Goal: Task Accomplishment & Management: Manage account settings

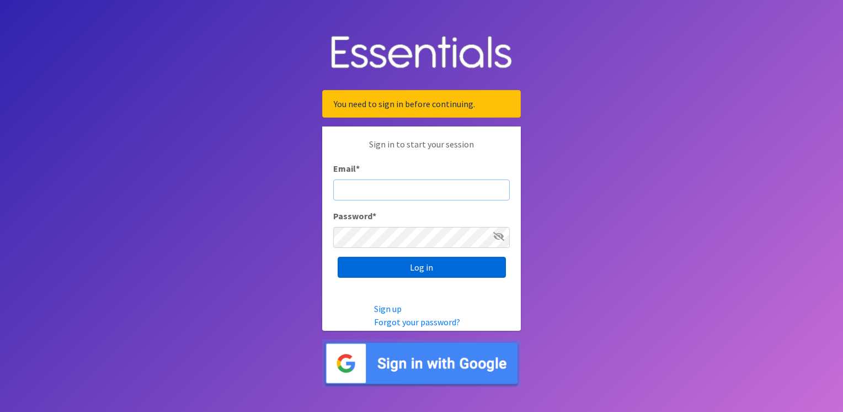
type input "[EMAIL_ADDRESS][DOMAIN_NAME]"
click at [426, 265] on input "Log in" at bounding box center [422, 267] width 168 height 21
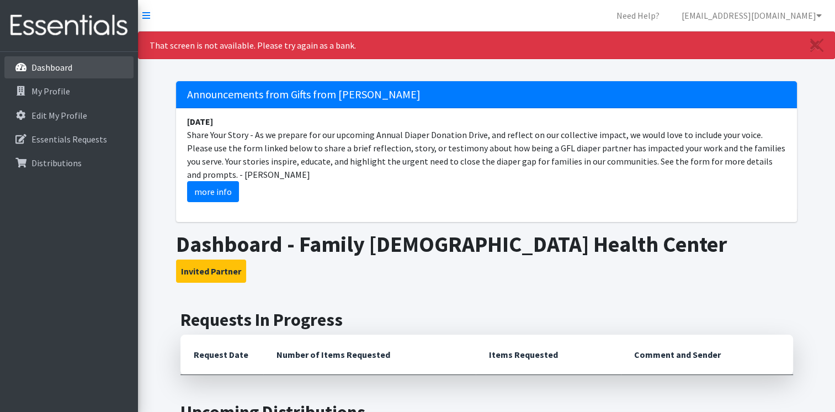
click at [54, 69] on p "Dashboard" at bounding box center [51, 67] width 41 height 11
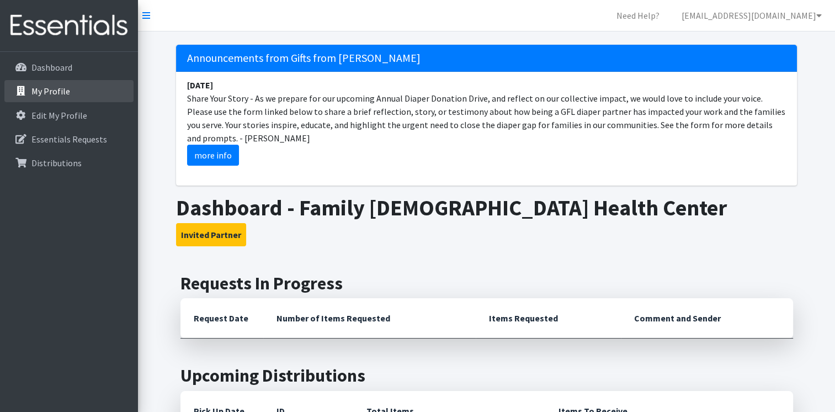
click at [46, 89] on p "My Profile" at bounding box center [50, 91] width 39 height 11
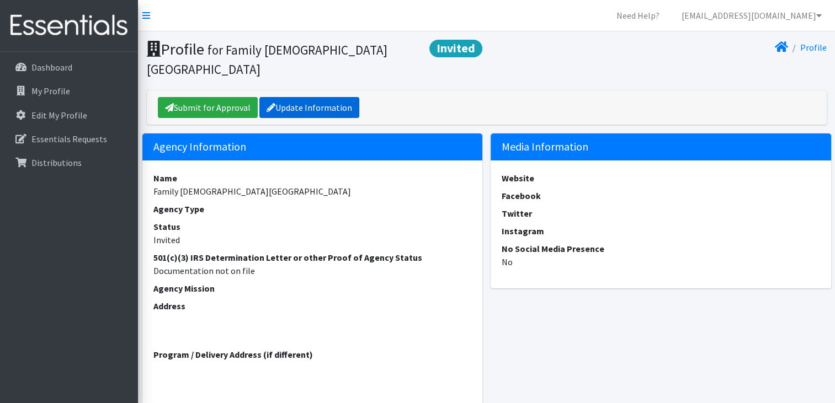
click at [296, 97] on link "Update Information" at bounding box center [309, 107] width 100 height 21
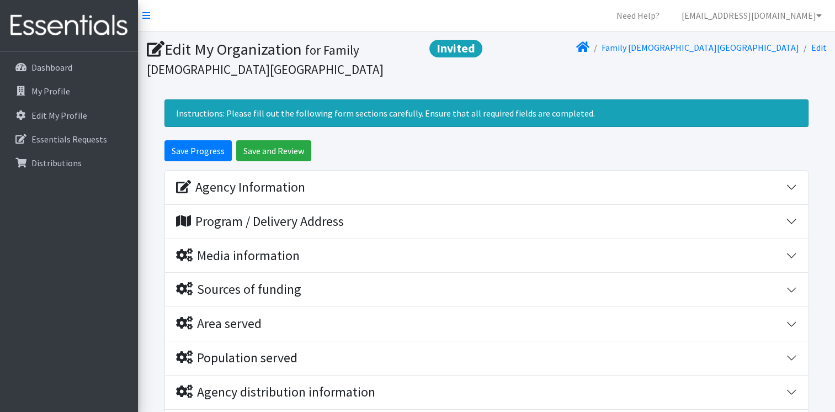
scroll to position [55, 0]
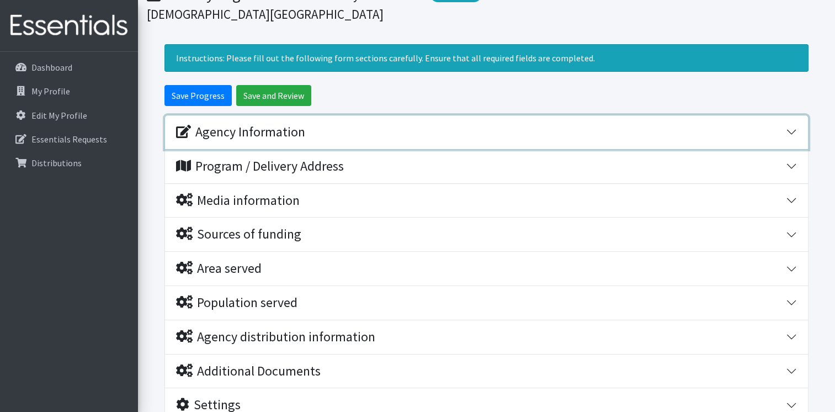
click at [220, 134] on div "Agency Information" at bounding box center [240, 132] width 129 height 16
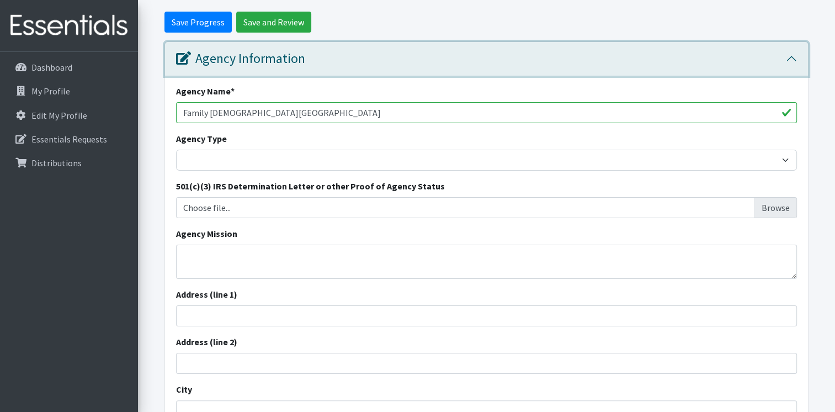
scroll to position [166, 0]
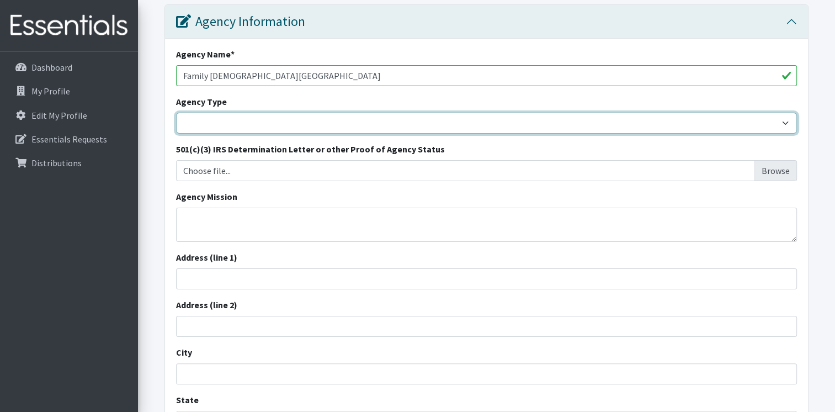
click at [242, 119] on select "Basic Needs Bank Career technical training [MEDICAL_DATA] resource center [DEMO…" at bounding box center [486, 123] width 621 height 21
select select "health"
click at [176, 113] on select "Basic Needs Bank Career technical training [MEDICAL_DATA] resource center [DEMO…" at bounding box center [486, 123] width 621 height 21
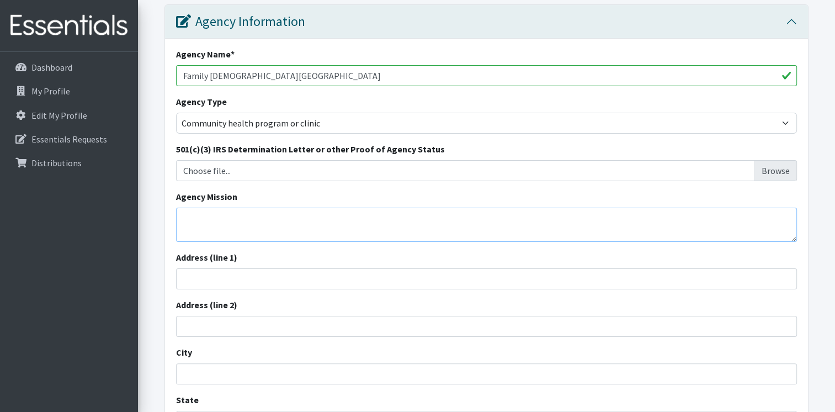
click at [254, 217] on textarea "Agency Mission" at bounding box center [486, 225] width 621 height 34
paste textarea "The mission of Family [DEMOGRAPHIC_DATA] Health Center is to provide excellent …"
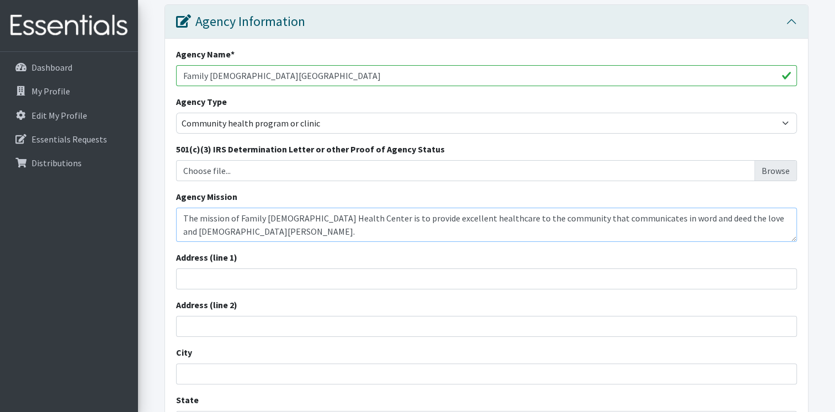
type textarea "The mission of Family [DEMOGRAPHIC_DATA] Health Center is to provide excellent …"
click at [198, 274] on input "Address (line 1)" at bounding box center [486, 278] width 621 height 21
type input "[STREET_ADDRESS]"
type input "[PERSON_NAME], IL 60426"
type input "Default"
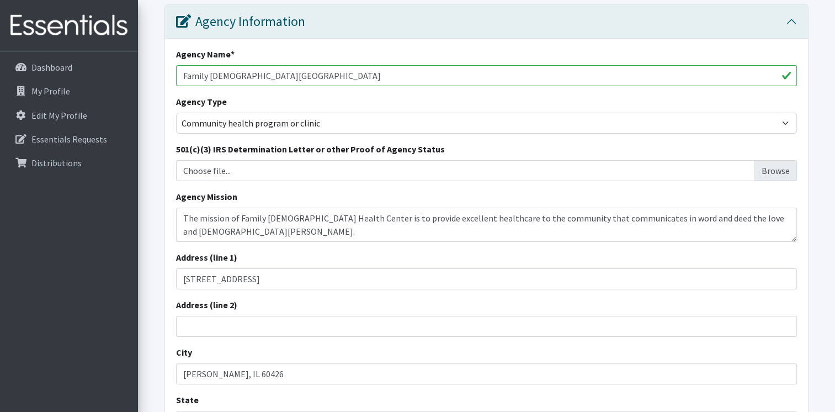
type input "60426"
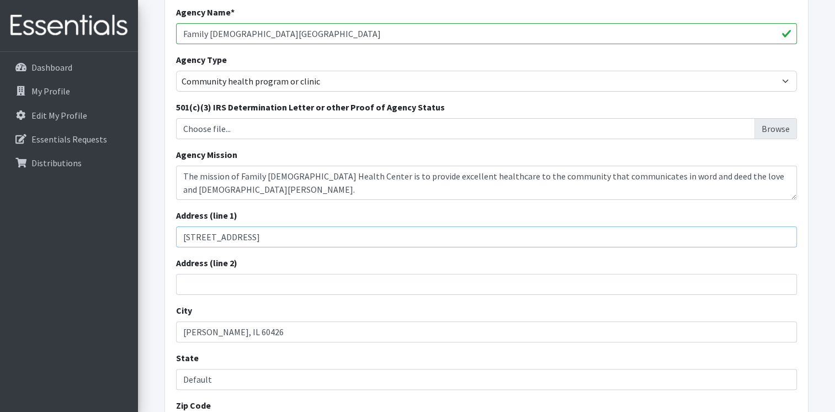
scroll to position [276, 0]
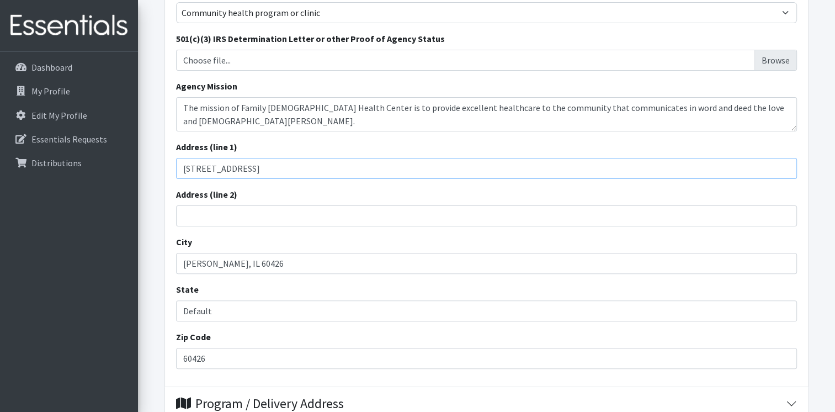
drag, startPoint x: 325, startPoint y: 167, endPoint x: 246, endPoint y: 163, distance: 78.4
click at [246, 163] on input "[STREET_ADDRESS]" at bounding box center [486, 168] width 621 height 21
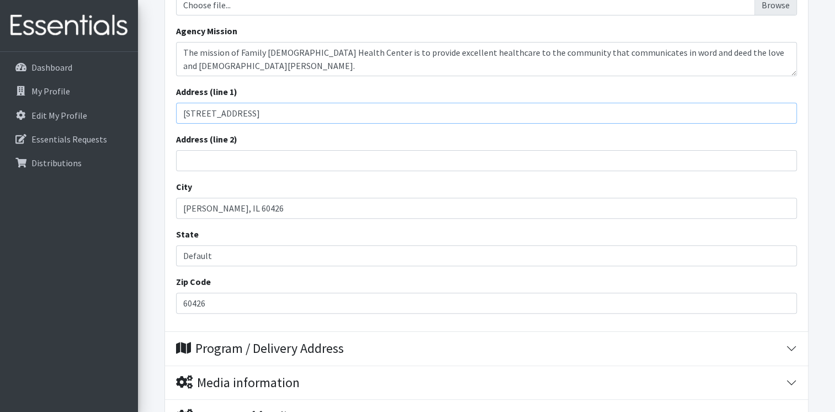
scroll to position [386, 0]
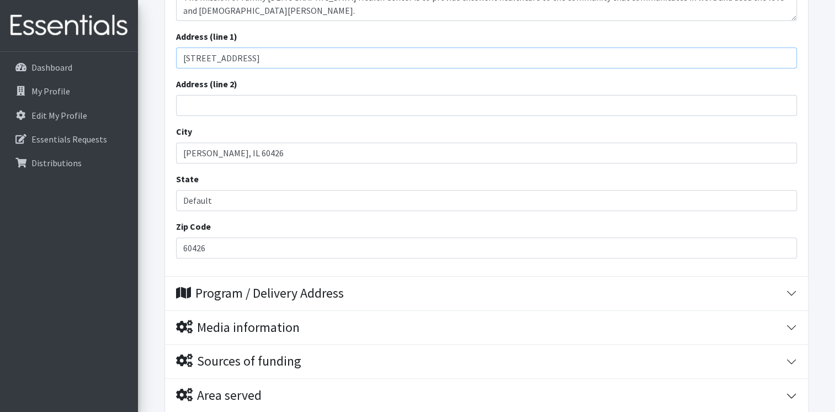
type input "[STREET_ADDRESS]"
drag, startPoint x: 263, startPoint y: 154, endPoint x: 209, endPoint y: 152, distance: 54.1
click at [209, 152] on input "[PERSON_NAME], IL 60426" at bounding box center [486, 152] width 621 height 21
type input "[PERSON_NAME]"
click at [517, 199] on input "Default" at bounding box center [486, 200] width 621 height 21
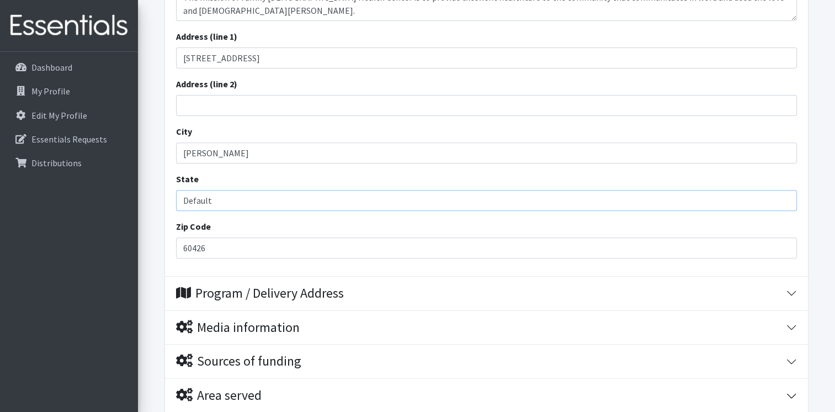
click at [490, 200] on input "Default" at bounding box center [486, 200] width 621 height 21
click at [387, 199] on input "Default" at bounding box center [486, 200] width 621 height 21
click at [699, 192] on input "Default" at bounding box center [486, 200] width 621 height 21
drag, startPoint x: 236, startPoint y: 201, endPoint x: 123, endPoint y: 192, distance: 113.5
click at [123, 192] on div "Need Help? [EMAIL_ADDRESS][DOMAIN_NAME] My Co-Workers My Profile Logout Dashboa…" at bounding box center [417, 124] width 835 height 1020
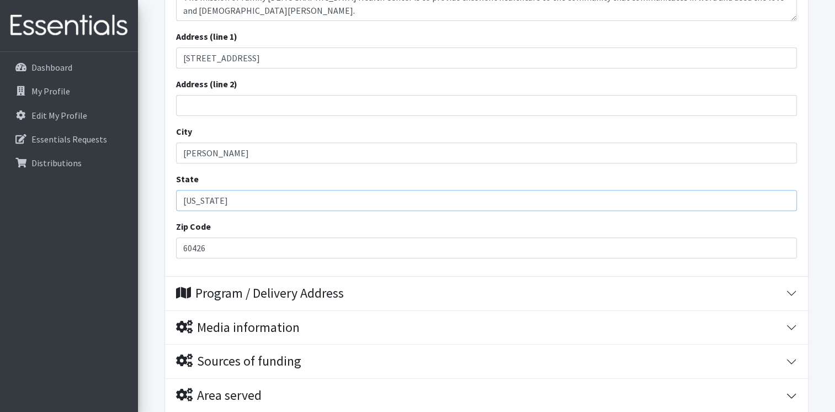
type input "[US_STATE]"
drag, startPoint x: 447, startPoint y: 269, endPoint x: 471, endPoint y: 269, distance: 24.3
click at [448, 269] on div "Agency Name * Family [DEMOGRAPHIC_DATA] Health Center Agency Type Basic Needs B…" at bounding box center [486, 47] width 643 height 458
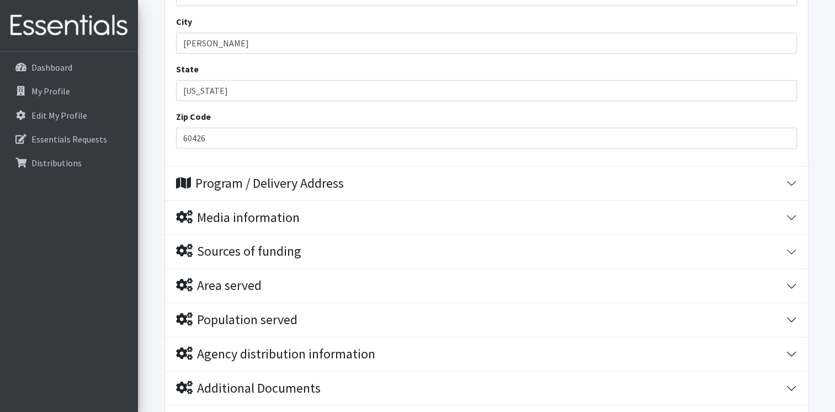
scroll to position [497, 0]
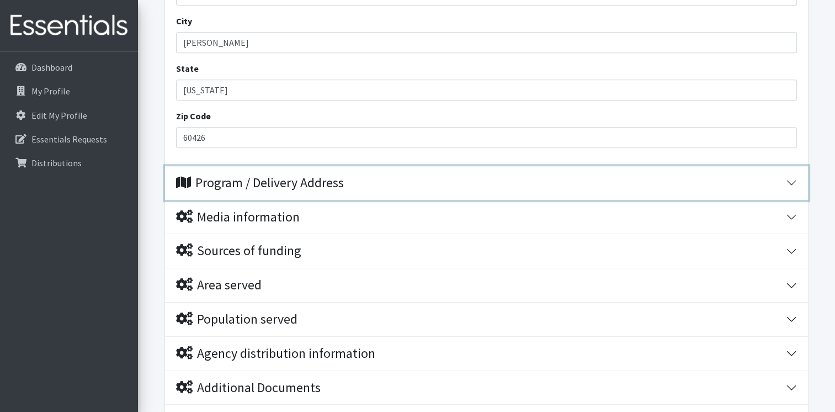
drag, startPoint x: 264, startPoint y: 180, endPoint x: 272, endPoint y: 182, distance: 7.3
click at [268, 180] on div "Program / Delivery Address" at bounding box center [260, 183] width 168 height 16
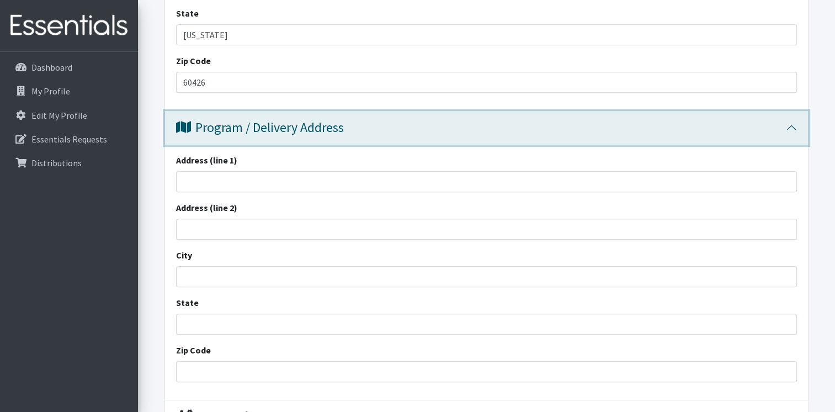
scroll to position [607, 0]
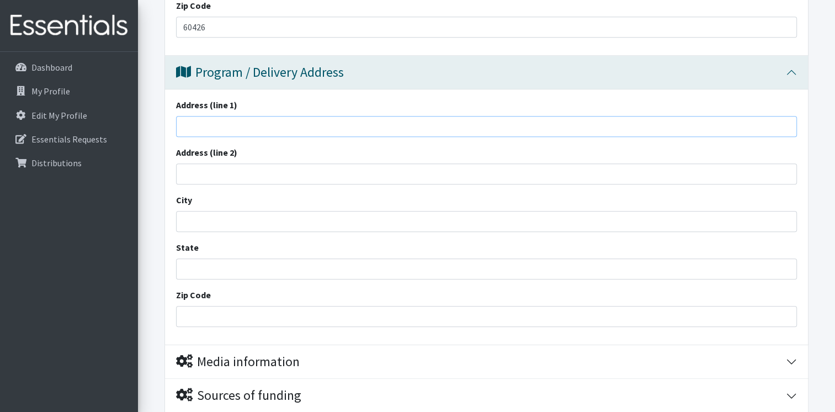
click at [225, 124] on input "Address (line 1)" at bounding box center [486, 126] width 621 height 21
type input "[STREET_ADDRESS]"
type input "[PERSON_NAME], IL 60426"
type input "Default"
type input "60426"
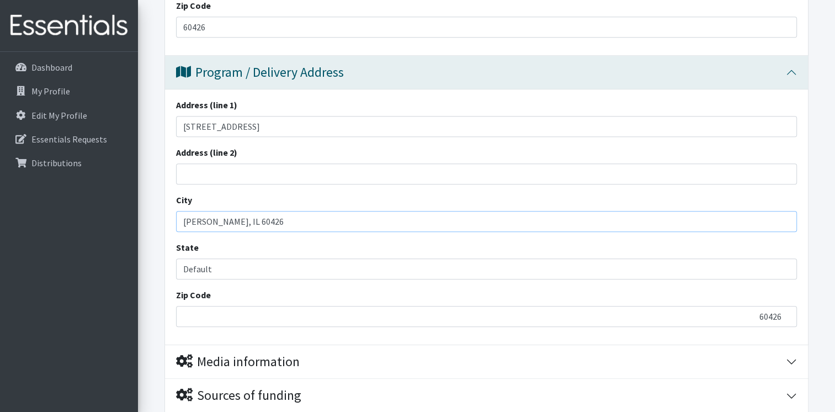
click at [275, 222] on input "[PERSON_NAME], IL 60426" at bounding box center [486, 221] width 621 height 21
drag, startPoint x: 326, startPoint y: 121, endPoint x: 225, endPoint y: 125, distance: 101.1
click at [225, 125] on input "[STREET_ADDRESS]" at bounding box center [486, 126] width 621 height 21
type input "31 W 155th"
click at [290, 258] on input "Default" at bounding box center [486, 268] width 621 height 21
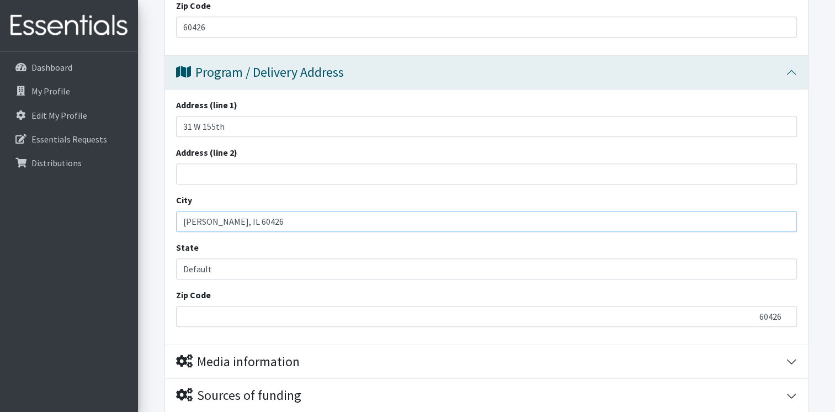
drag, startPoint x: 265, startPoint y: 222, endPoint x: 208, endPoint y: 221, distance: 58.0
click at [208, 221] on input "[PERSON_NAME], IL 60426" at bounding box center [486, 221] width 621 height 21
type input "[PERSON_NAME]"
click at [423, 256] on div "State Default" at bounding box center [486, 260] width 621 height 39
drag, startPoint x: 238, startPoint y: 260, endPoint x: 152, endPoint y: 268, distance: 86.5
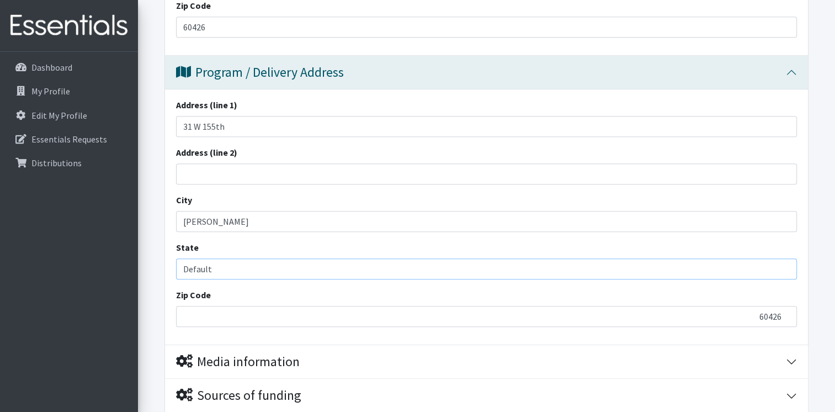
click at [152, 268] on form "Save Progress Save and Review Agency Information Agency Name * [GEOGRAPHIC_DATA…" at bounding box center [486, 75] width 697 height 1085
type input "[US_STATE]"
click at [669, 385] on button "Sources of funding" at bounding box center [486, 396] width 643 height 34
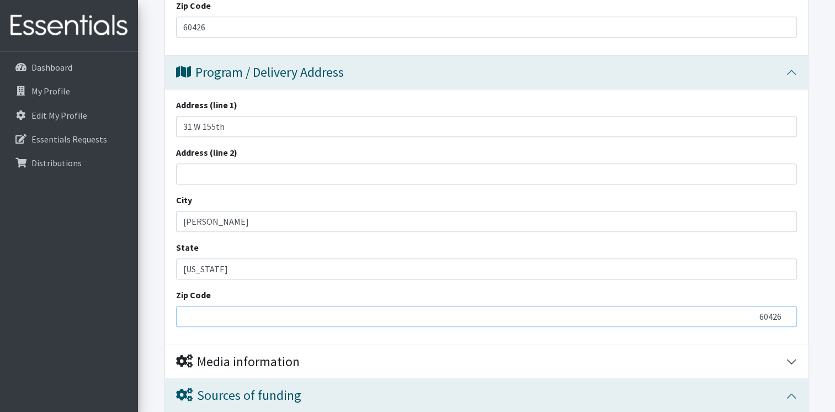
click at [274, 313] on input "60426" at bounding box center [486, 316] width 621 height 21
drag, startPoint x: 226, startPoint y: 307, endPoint x: 845, endPoint y: 331, distance: 619.2
click at [835, 331] on html "Need Help? [EMAIL_ADDRESS][DOMAIN_NAME] My Co-Workers My Profile Logout Dashboa…" at bounding box center [417, 134] width 835 height 1482
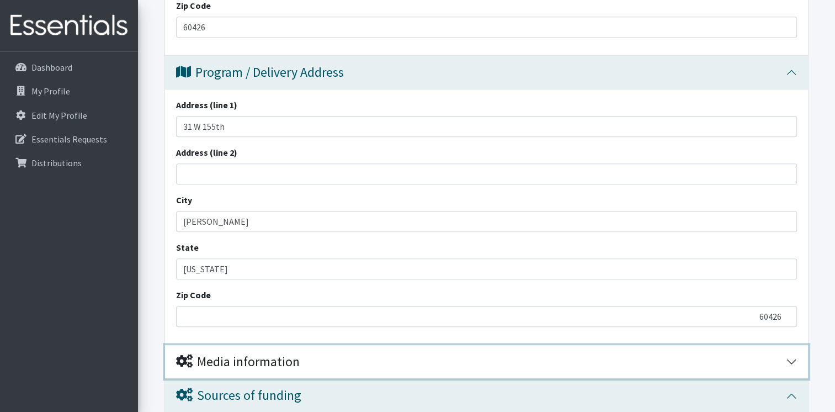
click at [478, 362] on div "Media information" at bounding box center [481, 362] width 610 height 16
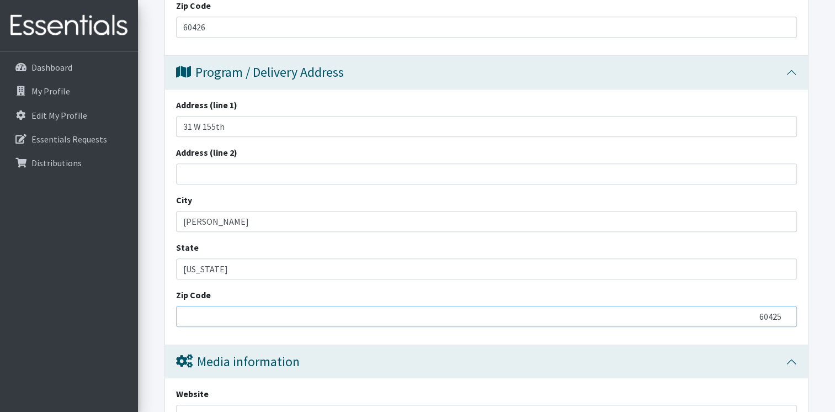
type input "60425"
click at [787, 315] on input "60425" at bounding box center [486, 316] width 621 height 21
drag, startPoint x: 754, startPoint y: 315, endPoint x: 817, endPoint y: 313, distance: 62.9
click at [817, 313] on form "Save Progress Save and Review Agency Information Agency Name * [GEOGRAPHIC_DATA…" at bounding box center [486, 296] width 697 height 1526
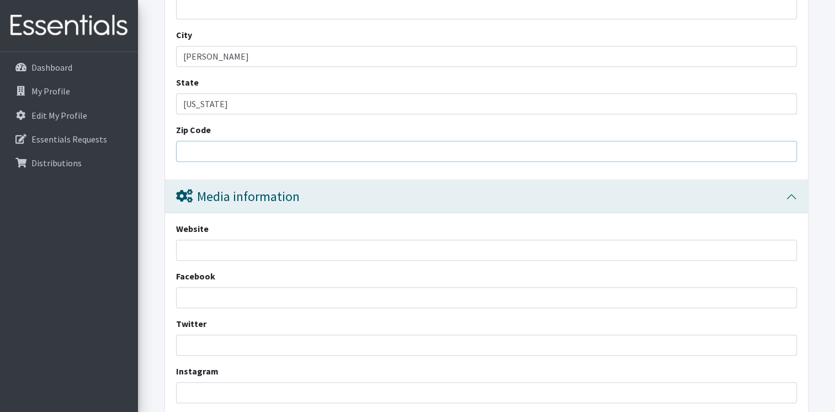
scroll to position [773, 0]
click at [784, 151] on input "-1" at bounding box center [486, 150] width 621 height 21
click at [783, 145] on input "0" at bounding box center [486, 150] width 621 height 21
drag, startPoint x: 771, startPoint y: 148, endPoint x: 795, endPoint y: 148, distance: 24.3
click at [795, 148] on input "0" at bounding box center [486, 150] width 621 height 21
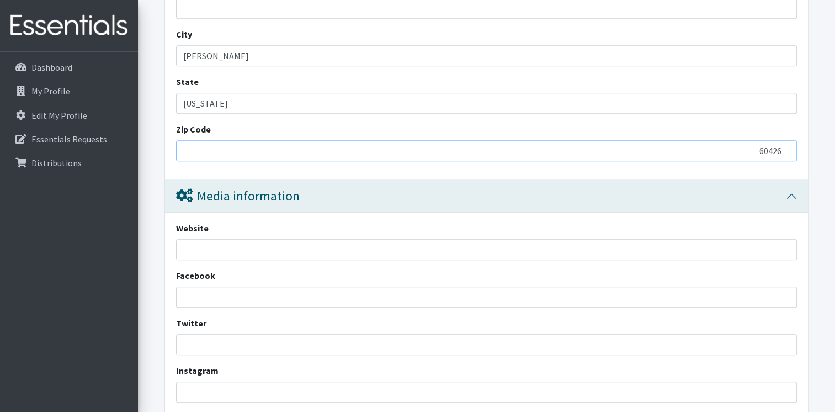
click at [381, 158] on input "60426" at bounding box center [486, 150] width 621 height 21
type input "60426"
click at [248, 246] on input "Website" at bounding box center [486, 249] width 621 height 21
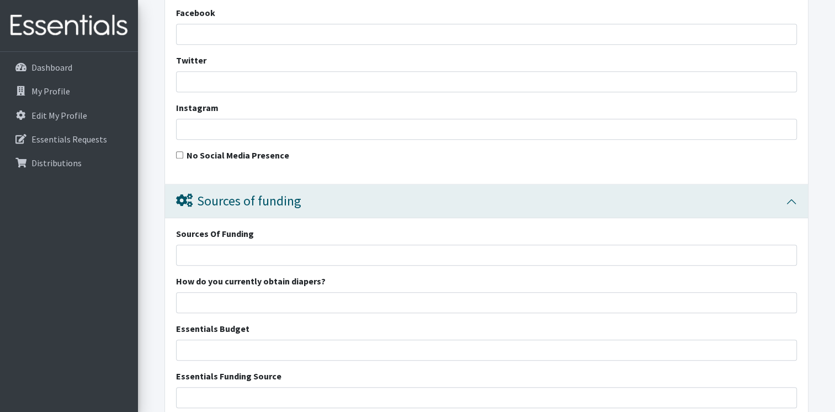
scroll to position [1104, 0]
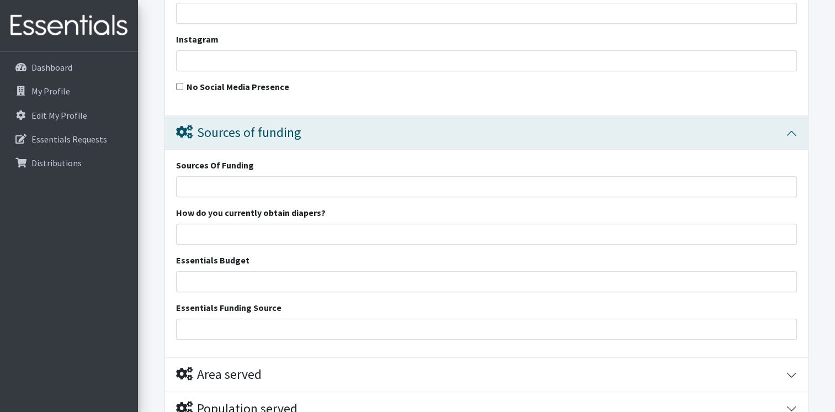
type input "[DOMAIN_NAME]"
click at [228, 187] on input "Sources Of Funding" at bounding box center [486, 186] width 621 height 21
click at [216, 185] on input "Sources Of Funding" at bounding box center [486, 186] width 621 height 21
type input "Federal Funding"
click at [252, 233] on input "How do you currently obtain diapers?" at bounding box center [486, 234] width 621 height 21
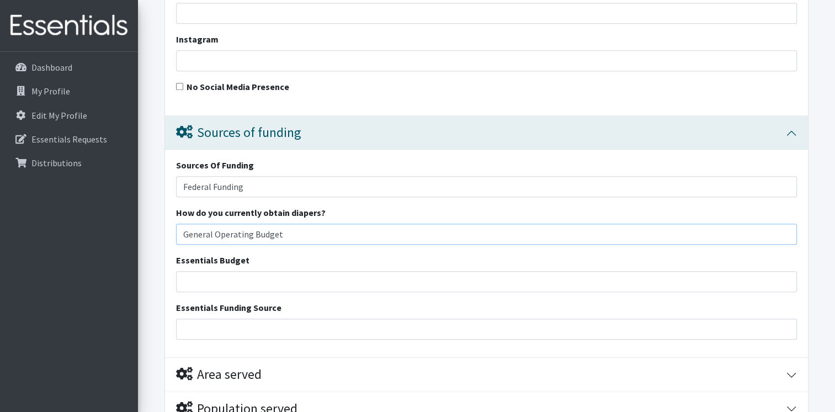
type input "General Operating Budget"
click at [288, 279] on input "Essentials Budget" at bounding box center [486, 281] width 621 height 21
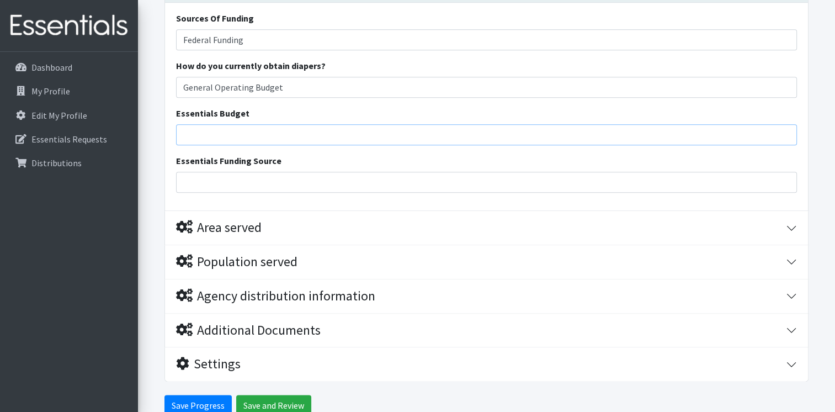
scroll to position [1303, 0]
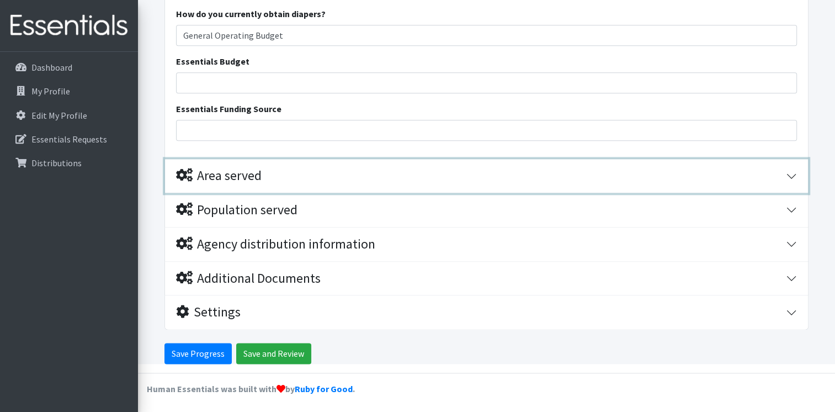
click at [221, 178] on div "Area served" at bounding box center [219, 176] width 86 height 16
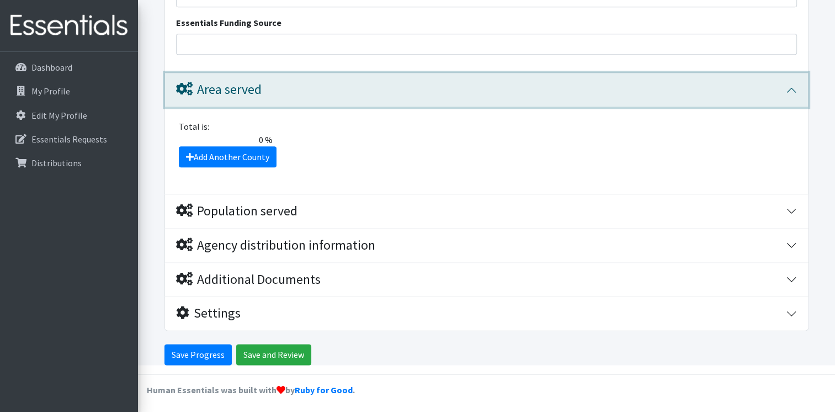
scroll to position [1389, 0]
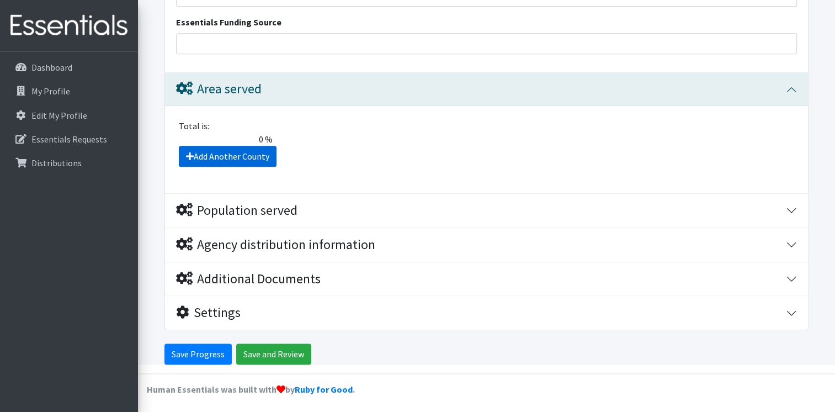
click at [190, 152] on icon at bounding box center [190, 156] width 8 height 9
click at [189, 152] on icon at bounding box center [190, 156] width 8 height 9
click at [216, 155] on link "Add Another County" at bounding box center [228, 156] width 98 height 21
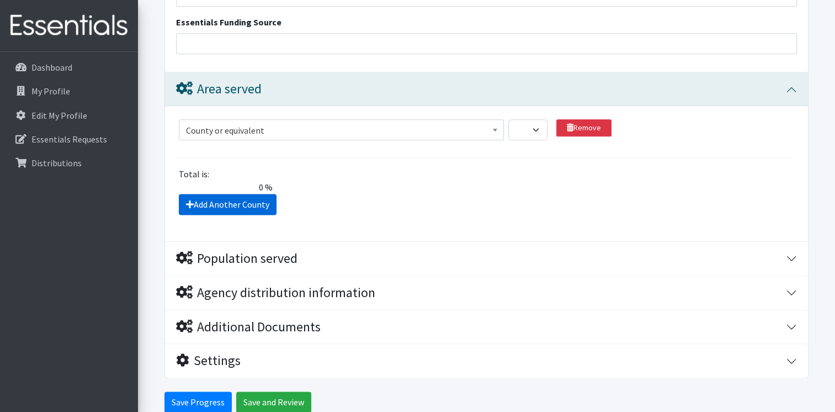
scroll to position [1437, 0]
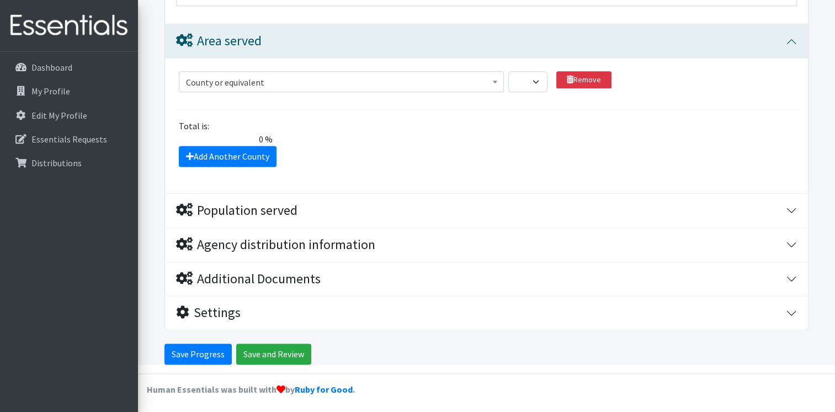
click at [261, 79] on span "County or equivalent" at bounding box center [341, 82] width 311 height 15
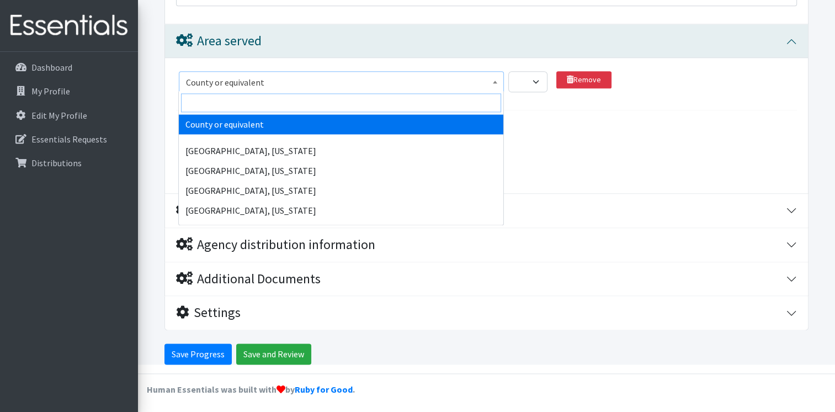
click at [259, 101] on input "search" at bounding box center [341, 102] width 320 height 19
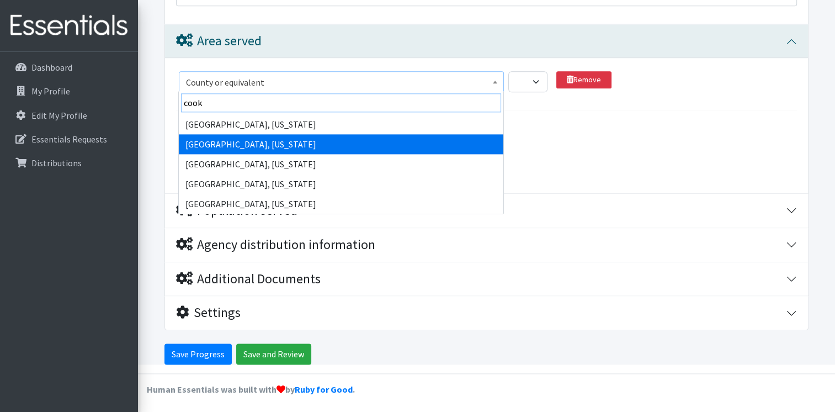
type input "cook"
select select "646"
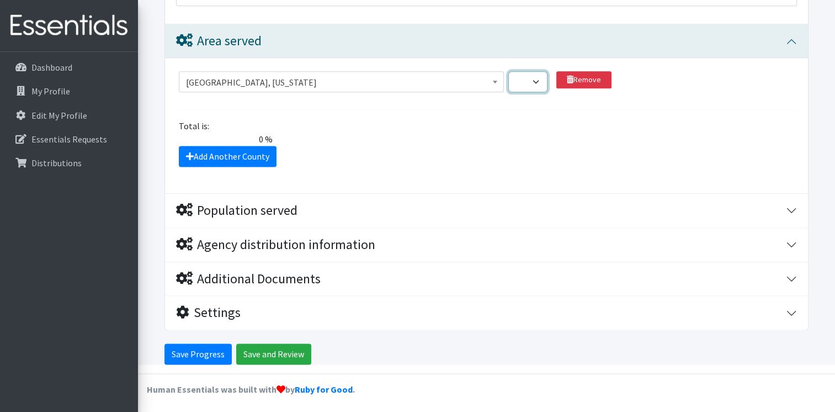
click at [534, 80] on select "1 2 3 4 5 6 7 8 9 10 11 12 13 14 15 16 17 18 19 20 21 22 23 24 25 26 27 28 29 3…" at bounding box center [527, 81] width 39 height 21
select select "90"
click at [508, 71] on select "1 2 3 4 5 6 7 8 9 10 11 12 13 14 15 16 17 18 19 20 21 22 23 24 25 26 27 28 29 3…" at bounding box center [527, 81] width 39 height 21
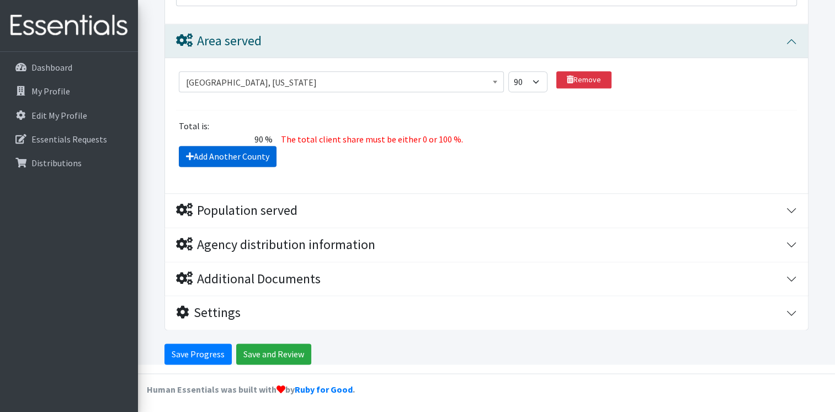
click at [190, 155] on icon at bounding box center [190, 156] width 8 height 9
click at [236, 150] on link "Add Another County" at bounding box center [228, 156] width 98 height 21
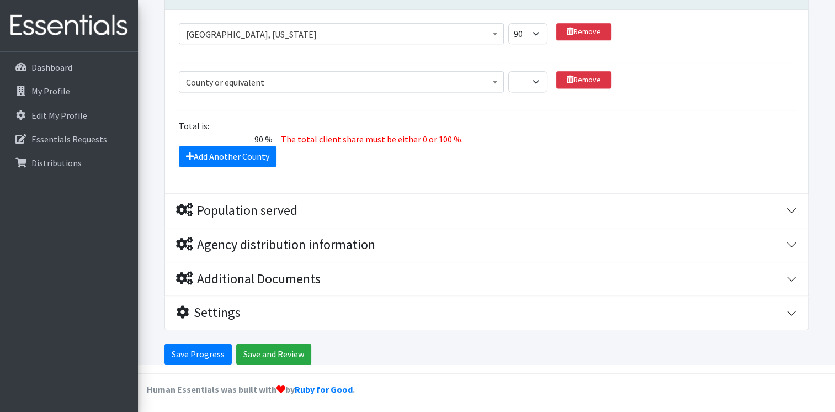
click at [263, 76] on span "County or equivalent" at bounding box center [341, 82] width 311 height 15
click at [263, 79] on span "County or equivalent" at bounding box center [341, 82] width 311 height 15
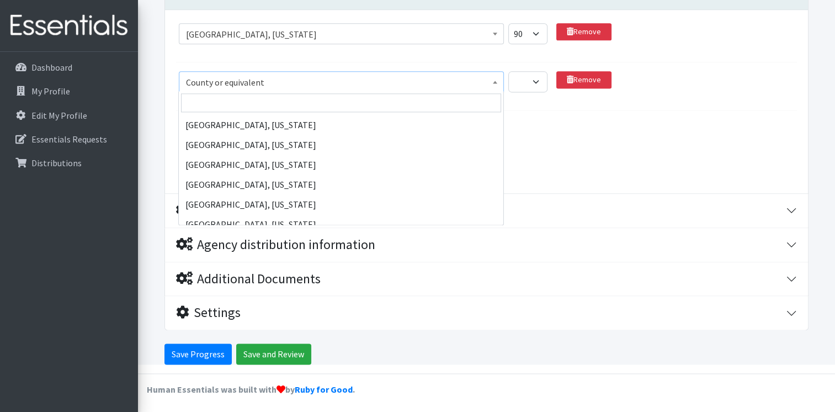
scroll to position [62688, 0]
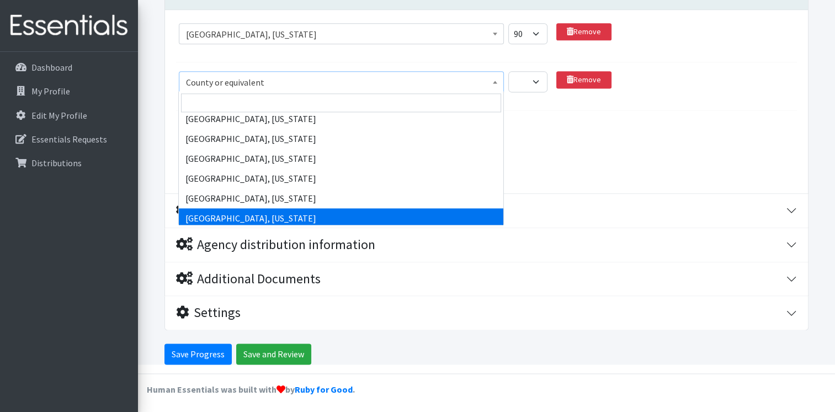
select select "3118"
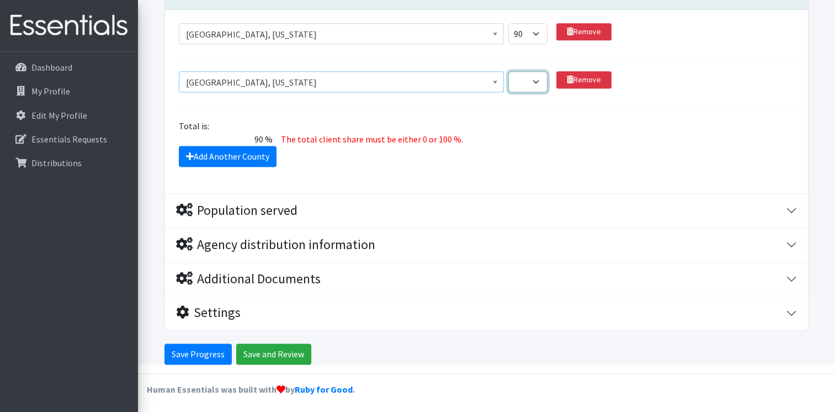
click at [538, 81] on select "1 2 3 4 5 6 7 8 9 10 11 12 13 14 15 16 17 18 19 20 21 22 23 24 25 26 27 28 29 3…" at bounding box center [527, 81] width 39 height 21
select select "10"
click at [508, 71] on select "1 2 3 4 5 6 7 8 9 10 11 12 13 14 15 16 17 18 19 20 21 22 23 24 25 26 27 28 29 3…" at bounding box center [527, 81] width 39 height 21
click at [645, 142] on div "Total is: 100 % The total client share must be either 0 or 100 %." at bounding box center [486, 132] width 629 height 26
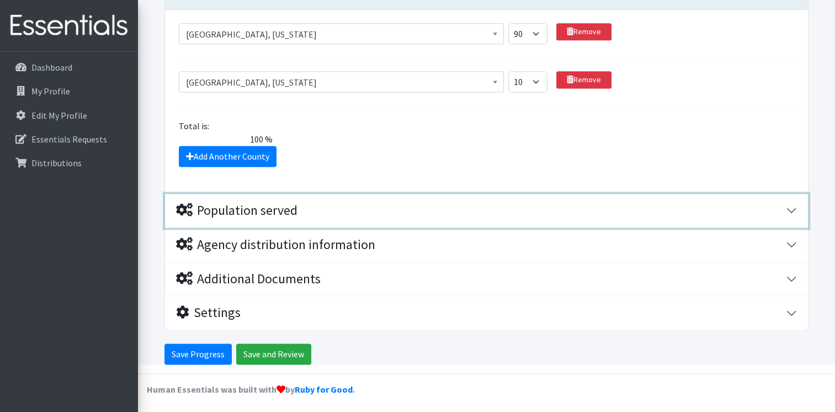
click at [184, 207] on icon "button" at bounding box center [184, 209] width 17 height 13
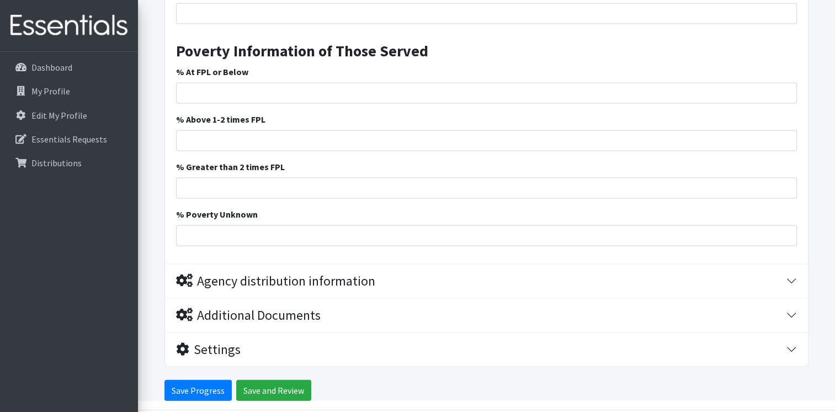
scroll to position [2259, 0]
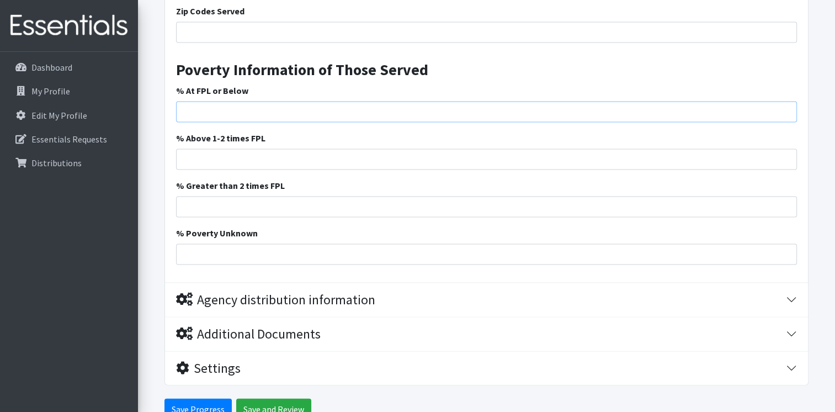
click at [247, 107] on input "% At FPL or Below" at bounding box center [486, 112] width 621 height 21
type input "78"
click at [306, 152] on input "% Above 1-2 times FPL" at bounding box center [486, 159] width 621 height 21
type input "15"
click at [461, 206] on input "% Greater than 2 times FPL" at bounding box center [486, 206] width 621 height 21
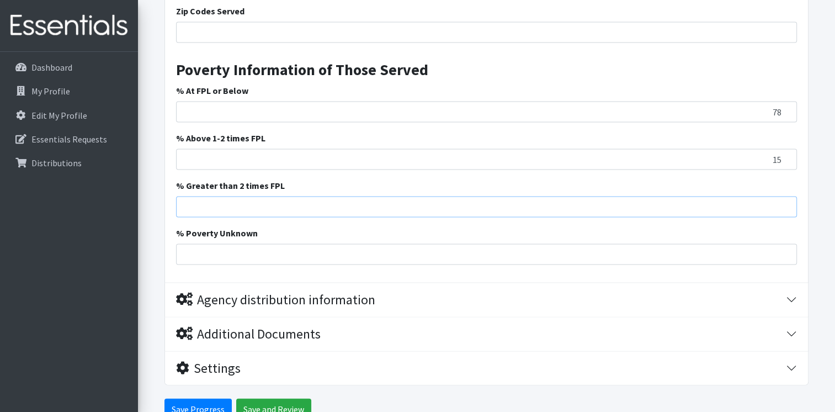
click at [462, 203] on input "% Greater than 2 times FPL" at bounding box center [486, 206] width 621 height 21
drag, startPoint x: 462, startPoint y: 203, endPoint x: 430, endPoint y: 199, distance: 32.2
click at [458, 203] on input "% Greater than 2 times FPL" at bounding box center [486, 206] width 621 height 21
click at [349, 190] on div "% Greater than 2 times FPL" at bounding box center [486, 198] width 621 height 39
click at [263, 203] on input "% Greater than 2 times FPL" at bounding box center [486, 206] width 621 height 21
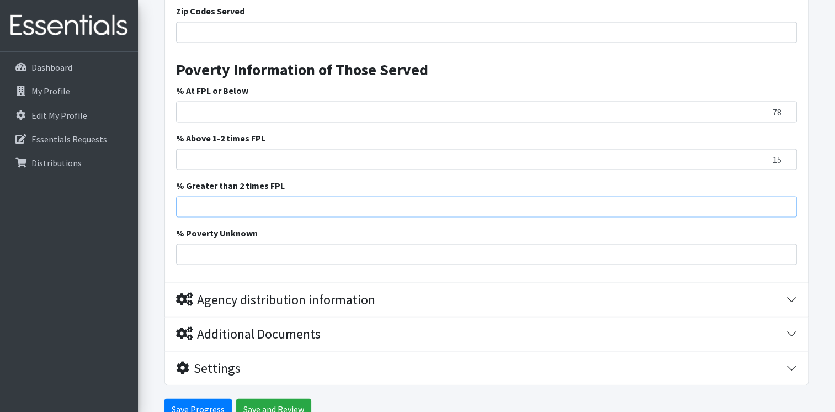
click at [263, 203] on input "% Greater than 2 times FPL" at bounding box center [486, 206] width 621 height 21
type input "4"
click at [753, 252] on input "% Poverty Unknown" at bounding box center [486, 254] width 621 height 21
drag, startPoint x: 768, startPoint y: 112, endPoint x: 795, endPoint y: 111, distance: 27.6
click at [795, 111] on input "78" at bounding box center [486, 112] width 621 height 21
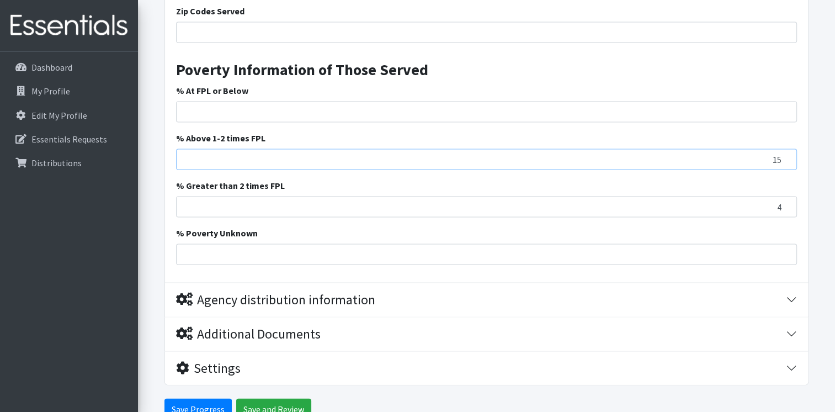
drag, startPoint x: 768, startPoint y: 156, endPoint x: 803, endPoint y: 161, distance: 35.1
drag, startPoint x: 779, startPoint y: 206, endPoint x: 799, endPoint y: 206, distance: 19.3
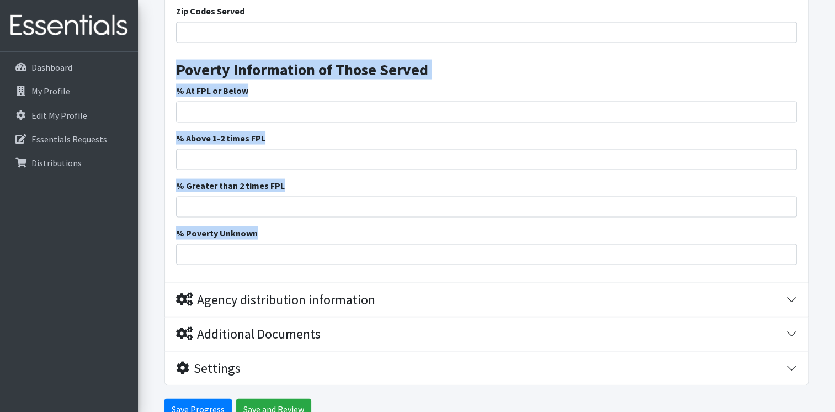
drag, startPoint x: 173, startPoint y: 69, endPoint x: 321, endPoint y: 235, distance: 222.8
drag, startPoint x: 321, startPoint y: 235, endPoint x: 234, endPoint y: 194, distance: 96.5
copy div "Poverty Information of Those Served % At FPL or Below % Above 1-2 times FPL % G…"
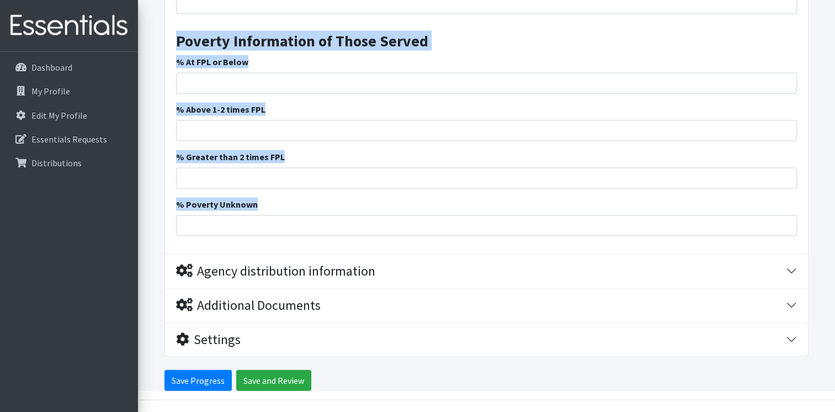
scroll to position [2314, 0]
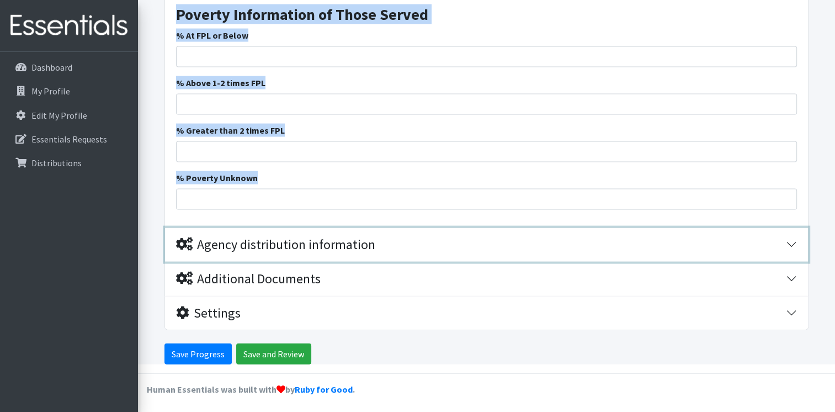
click at [184, 240] on icon "button" at bounding box center [184, 243] width 17 height 13
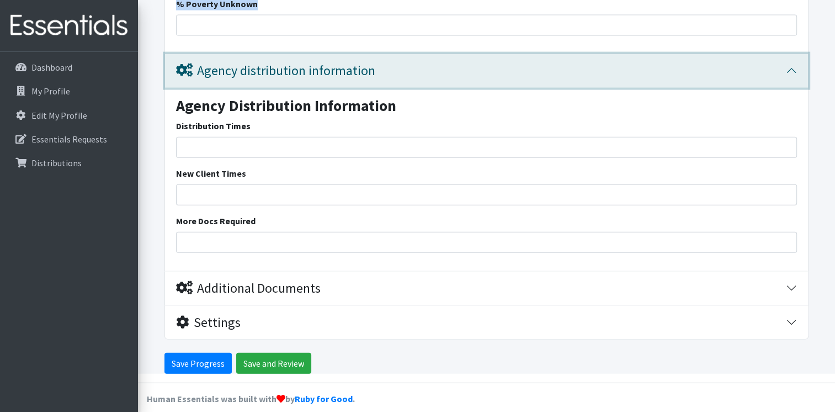
scroll to position [2497, 0]
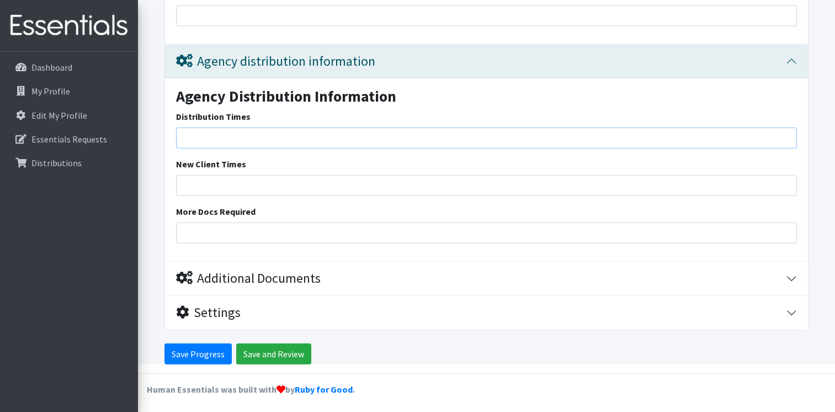
click at [261, 136] on input "Distribution Times" at bounding box center [486, 137] width 621 height 21
click at [184, 134] on input "10:00 to 3:00" at bounding box center [486, 137] width 621 height 21
click at [362, 136] on input "[DATE] through [DATE] 10:00 to 3:00" at bounding box center [486, 137] width 621 height 21
type input "[DATE] through [DATE] 10:00 to 3:00 and [DATE] 10"
